Goal: Complete application form

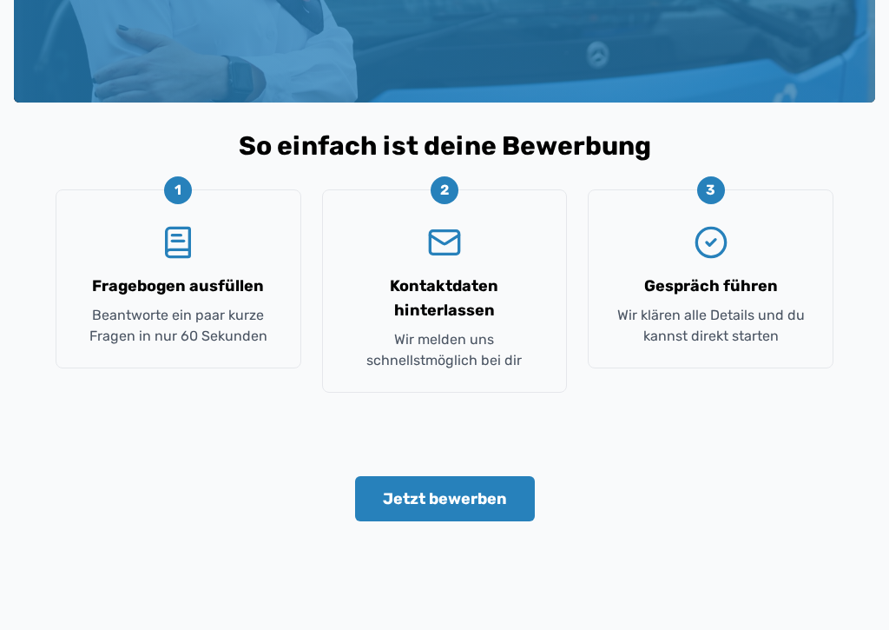
scroll to position [333, 0]
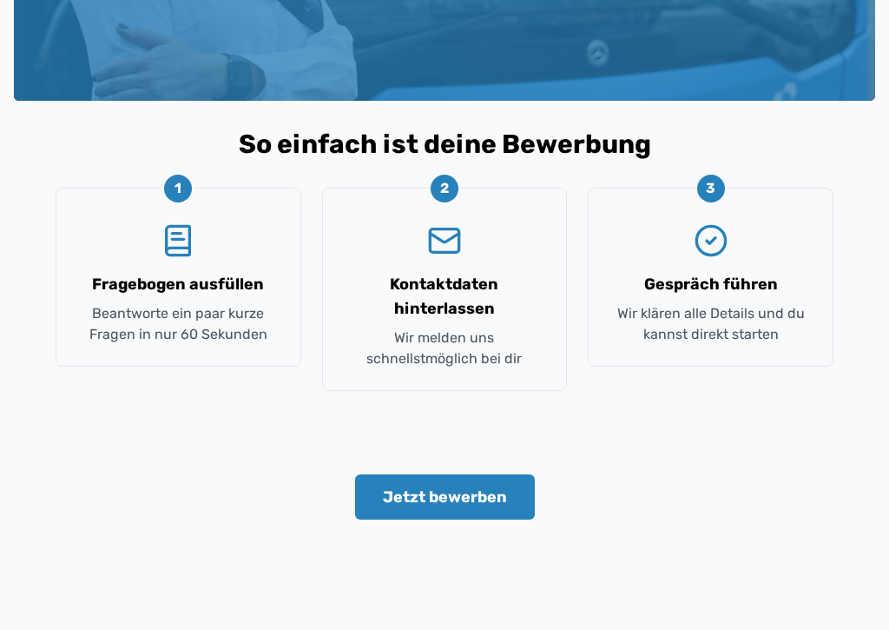
click at [458, 323] on div "2 Kontaktdaten hinterlassen Wir melden uns schnellstmöglich bei dir" at bounding box center [445, 289] width 246 height 203
click at [446, 255] on icon "Mail" at bounding box center [444, 241] width 35 height 35
click at [757, 250] on div "3 Gespräch führen Wir klären alle Details und du kannst direkt starten" at bounding box center [711, 277] width 246 height 179
click at [432, 486] on button "Jetzt bewerben" at bounding box center [445, 497] width 180 height 45
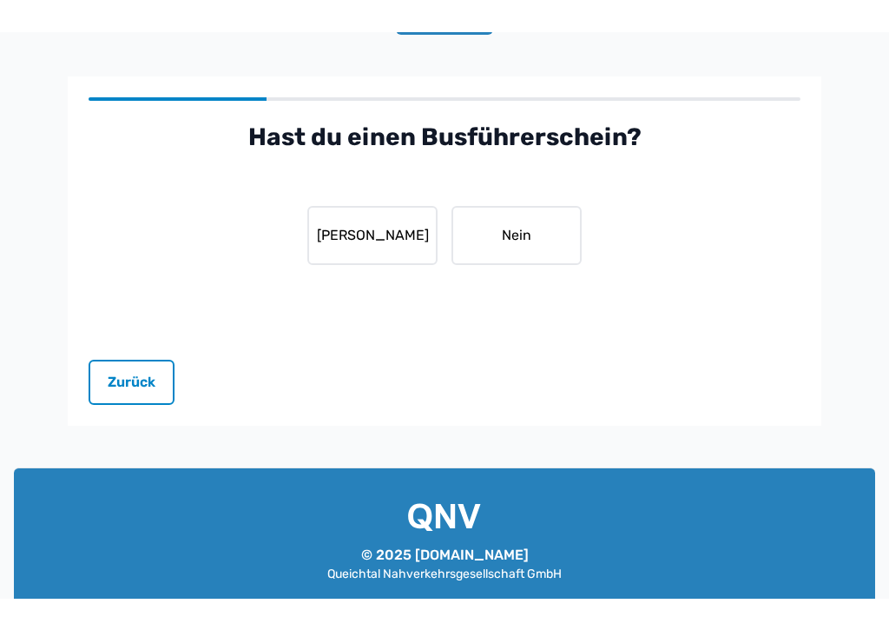
scroll to position [89, 0]
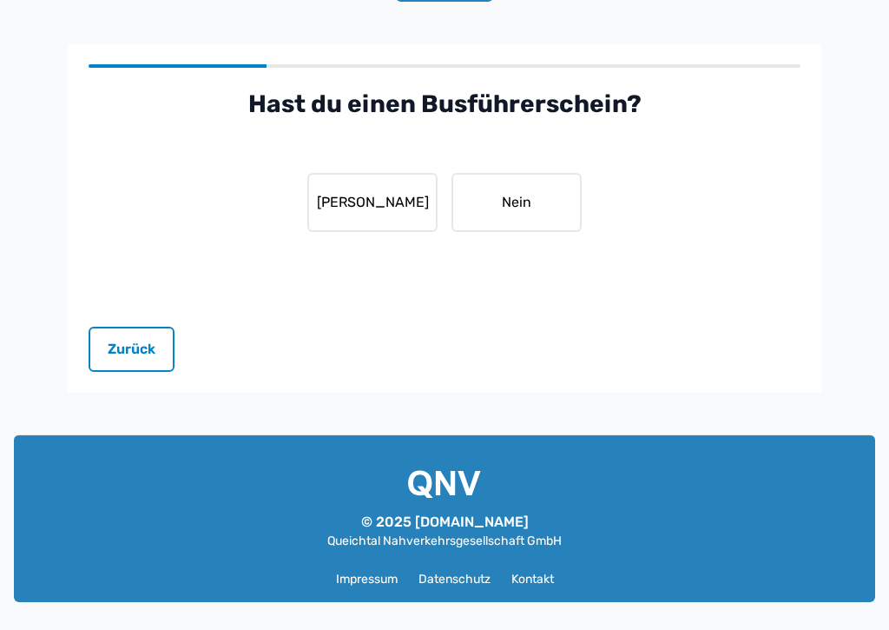
click at [533, 565] on link "Kontakt" at bounding box center [532, 579] width 43 height 17
